Goal: Transaction & Acquisition: Purchase product/service

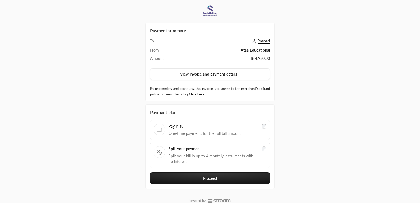
click at [216, 146] on span "Split your payment" at bounding box center [214, 149] width 90 height 6
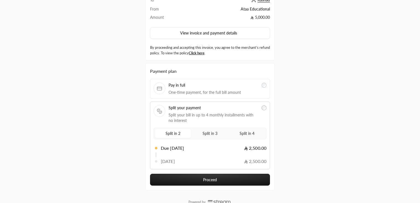
scroll to position [50, 0]
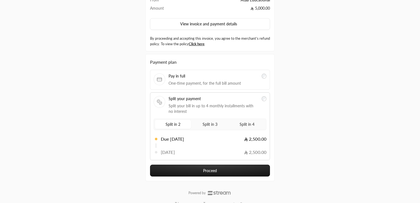
click at [206, 167] on button "Proceed" at bounding box center [210, 171] width 120 height 12
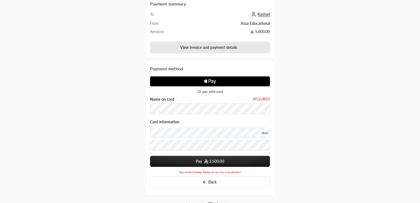
click at [238, 48] on button "View invoice and payment details" at bounding box center [210, 48] width 120 height 12
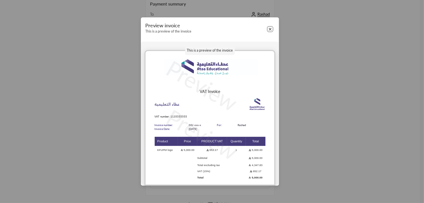
click at [272, 28] on button "Close" at bounding box center [270, 29] width 6 height 6
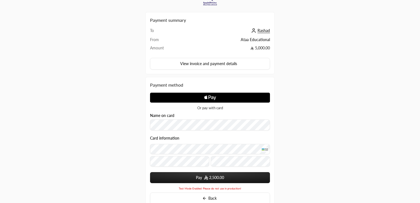
scroll to position [0, 0]
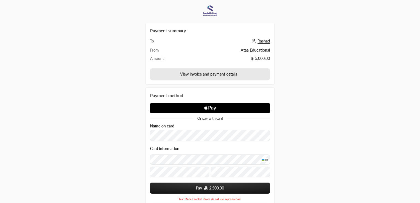
click at [252, 74] on button "View invoice and payment details" at bounding box center [210, 75] width 120 height 12
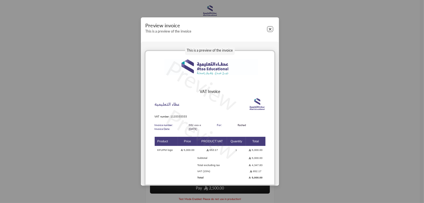
click at [271, 28] on button "Close" at bounding box center [270, 29] width 6 height 6
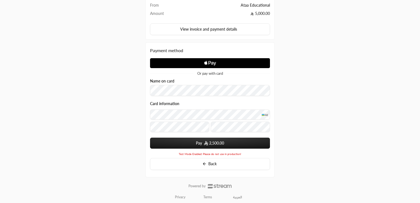
scroll to position [48, 0]
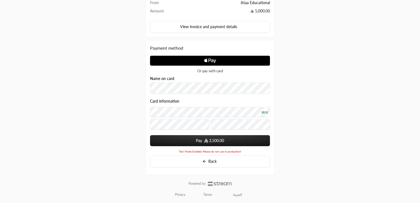
click at [214, 142] on span "2,500.00" at bounding box center [216, 141] width 15 height 6
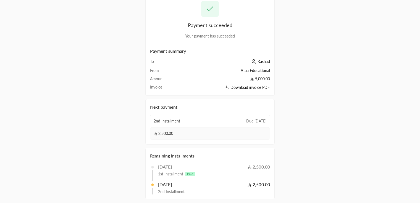
scroll to position [45, 0]
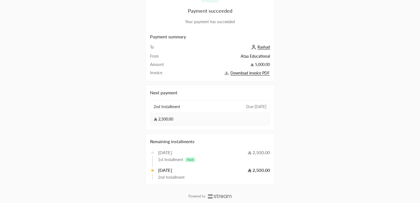
click at [367, 69] on div "Payment succeeded Your payment has succeeded Payment summary To Rashad From Ata…" at bounding box center [210, 80] width 420 height 250
click at [183, 119] on div "2,500.00" at bounding box center [209, 119] width 119 height 12
click at [167, 115] on div "2,500.00" at bounding box center [209, 119] width 119 height 12
click at [160, 175] on span "2nd Installment" at bounding box center [171, 178] width 27 height 6
click at [162, 174] on div "2nd Installment" at bounding box center [211, 177] width 118 height 7
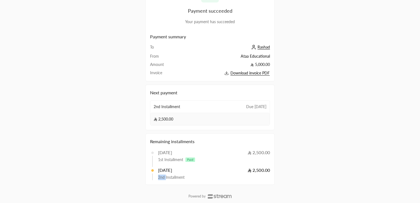
drag, startPoint x: 162, startPoint y: 173, endPoint x: 203, endPoint y: 128, distance: 61.1
click at [164, 172] on div "26/09/2025 2,500.00 2nd Installment" at bounding box center [210, 173] width 120 height 13
click at [248, 74] on span "Download invoice PDF" at bounding box center [249, 73] width 39 height 5
click at [252, 174] on div "2nd Installment" at bounding box center [211, 177] width 118 height 7
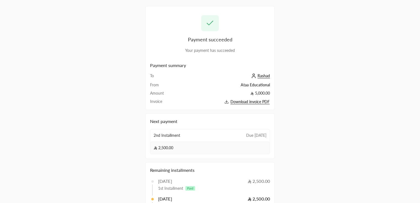
scroll to position [0, 0]
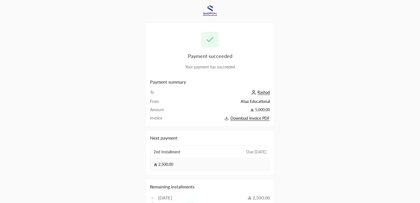
click at [183, 151] on div "2nd Installment Due in 31 days" at bounding box center [209, 152] width 119 height 12
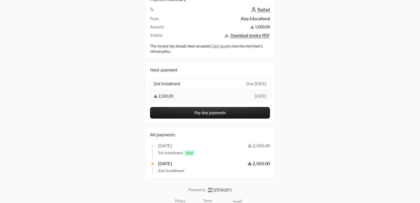
scroll to position [38, 0]
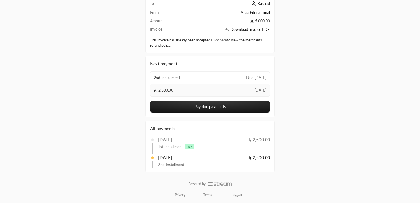
click at [219, 105] on button "Pay due payments" at bounding box center [210, 107] width 120 height 12
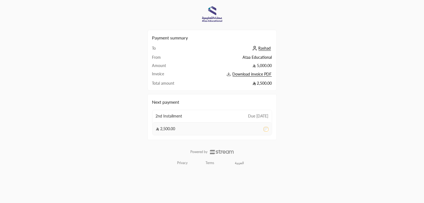
click at [169, 103] on h2 "Next payment" at bounding box center [212, 102] width 120 height 7
click at [226, 128] on div "2,500.00" at bounding box center [212, 128] width 119 height 13
click at [225, 129] on div "2,500.00" at bounding box center [212, 128] width 119 height 13
click at [252, 73] on span "Download invoice PDF" at bounding box center [252, 74] width 39 height 5
click at [246, 74] on span "Download invoice PDF" at bounding box center [252, 74] width 39 height 5
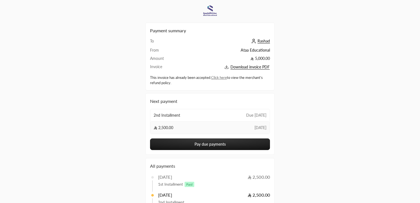
click at [196, 122] on div "2,500.00 26 Sep" at bounding box center [209, 128] width 119 height 12
click at [200, 126] on div "2,500.00 26 Sep" at bounding box center [209, 128] width 119 height 12
click at [216, 113] on div "2nd Installment Due in 31 days" at bounding box center [209, 115] width 119 height 12
click at [216, 113] on div "2nd Installment Due [DATE]" at bounding box center [209, 115] width 119 height 12
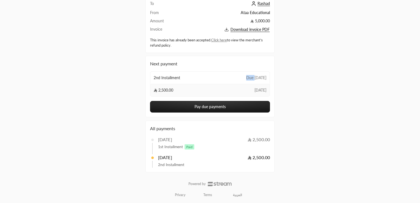
click at [240, 107] on button "Pay due payments" at bounding box center [210, 107] width 120 height 12
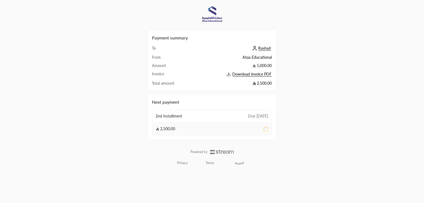
click at [267, 132] on div "2,500.00" at bounding box center [212, 128] width 119 height 13
click at [200, 145] on div "Payment summary To Rashad From Ataa Educational Amount 5,000.00 Invoice Downloa…" at bounding box center [212, 87] width 129 height 168
click at [201, 140] on div "Next payment 2nd Installment Due in 31 days 2,500.00" at bounding box center [212, 117] width 129 height 46
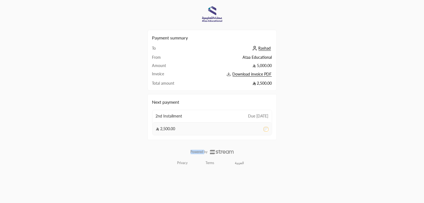
click at [201, 140] on div "Next payment 2nd Installment Due in 31 days 2,500.00" at bounding box center [212, 117] width 129 height 46
click at [217, 134] on div "2,500.00" at bounding box center [212, 128] width 119 height 13
click at [227, 120] on div "2nd Installment Due [DATE]" at bounding box center [212, 116] width 119 height 12
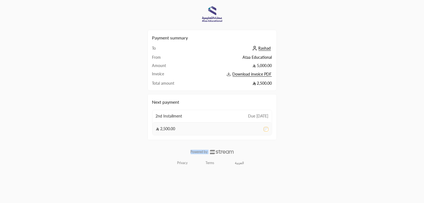
click at [172, 115] on span "2nd Installment" at bounding box center [169, 117] width 27 height 6
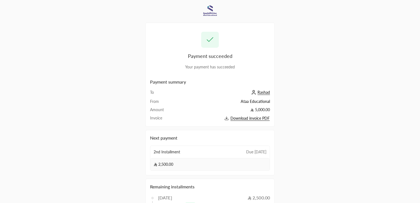
click at [167, 161] on div "2,500.00" at bounding box center [209, 164] width 119 height 12
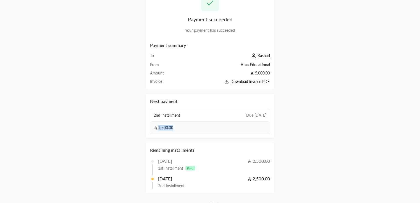
scroll to position [45, 0]
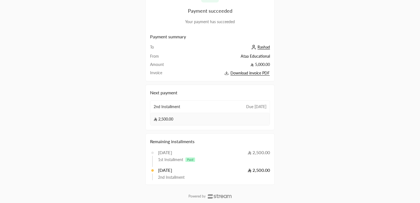
click at [168, 167] on div "[DATE]" at bounding box center [165, 170] width 14 height 7
click at [246, 73] on span "Download invoice PDF" at bounding box center [249, 73] width 39 height 5
click at [212, 167] on div "26/09/2025 2,500.00" at bounding box center [214, 170] width 112 height 7
click at [198, 108] on div "2nd Installment Due [DATE]" at bounding box center [209, 107] width 119 height 12
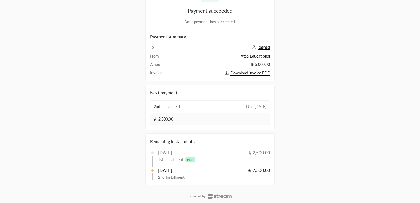
click at [169, 121] on span "2,500.00" at bounding box center [164, 120] width 20 height 6
click at [265, 175] on div "2nd Installment" at bounding box center [213, 178] width 110 height 6
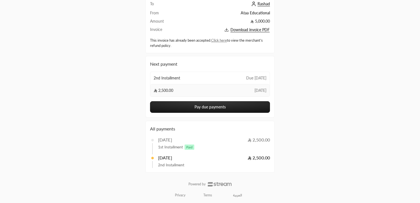
scroll to position [38, 0]
click at [206, 103] on button "Pay due payments" at bounding box center [210, 107] width 120 height 12
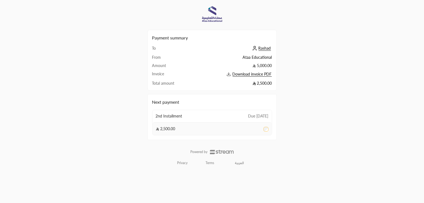
click at [251, 140] on div "Next payment 2nd Installment Due [DATE] 2,500.00" at bounding box center [212, 117] width 129 height 46
click at [250, 141] on div "Payment summary To Rashad From Ataa Educational Amount 5,000.00 Invoice Downloa…" at bounding box center [212, 87] width 129 height 168
drag, startPoint x: 244, startPoint y: 163, endPoint x: 158, endPoint y: 131, distance: 92.0
click at [157, 132] on div "Payment summary To Rashad From Ataa Educational Amount 5,000.00 Invoice Downloa…" at bounding box center [212, 87] width 129 height 168
drag, startPoint x: 165, startPoint y: 173, endPoint x: 185, endPoint y: 137, distance: 41.7
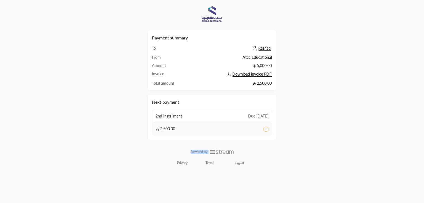
click at [185, 137] on div "Payment summary To Rashad From Ataa Educational Amount 5,000.00 Invoice Downloa…" at bounding box center [212, 101] width 129 height 196
click at [197, 110] on div "2nd Installment Due in 31 days" at bounding box center [212, 116] width 119 height 12
click at [198, 87] on div "Payment summary To Rashad From Ataa Educational Amount 5,000.00 Invoice Downloa…" at bounding box center [212, 60] width 129 height 61
drag, startPoint x: 151, startPoint y: 83, endPoint x: 219, endPoint y: 89, distance: 68.0
click at [219, 89] on div "Payment summary To Rashad From Ataa Educational Amount 5,000.00 Invoice Downloa…" at bounding box center [212, 60] width 129 height 61
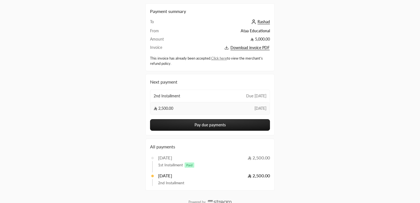
scroll to position [38, 0]
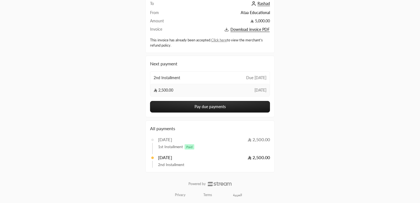
click at [204, 107] on button "Pay due payments" at bounding box center [210, 107] width 120 height 12
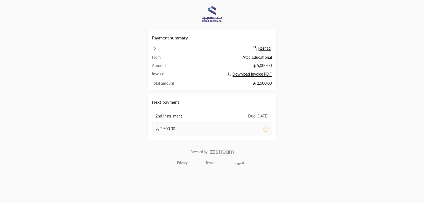
click at [262, 48] on span "Rashad" at bounding box center [265, 48] width 12 height 5
click at [263, 46] on span "Rashad" at bounding box center [265, 48] width 12 height 5
click at [261, 48] on span "Rashad" at bounding box center [265, 48] width 12 height 5
click at [269, 45] on div "Payment summary To Rashad From Ataa Educational Amount 5,000.00 Invoice Downloa…" at bounding box center [212, 61] width 120 height 52
click at [265, 49] on span "Rashad" at bounding box center [265, 48] width 12 height 5
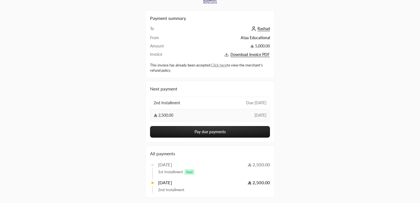
scroll to position [16, 0]
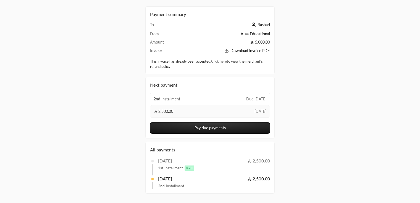
click at [209, 127] on button "Pay due payments" at bounding box center [210, 128] width 120 height 12
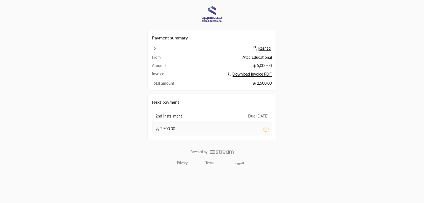
click at [267, 48] on span "Rashad" at bounding box center [265, 48] width 12 height 5
